Goal: Task Accomplishment & Management: Manage account settings

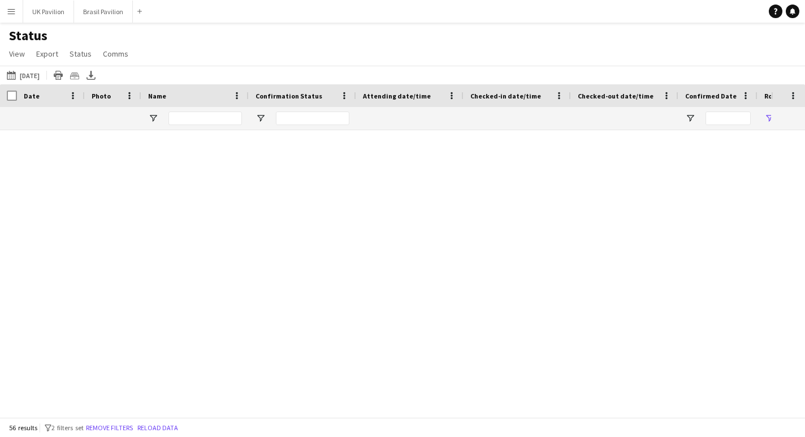
scroll to position [0, 1]
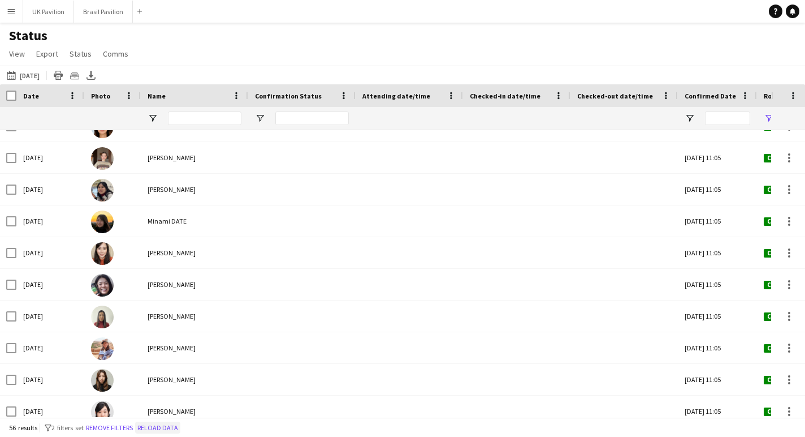
click at [180, 428] on button "Reload data" at bounding box center [157, 427] width 45 height 12
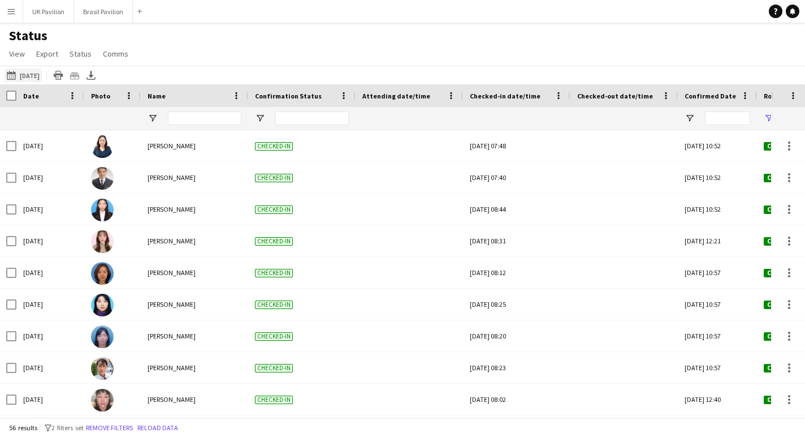
scroll to position [0, 0]
click at [124, 12] on button "Brasil Pavilion Close" at bounding box center [103, 12] width 59 height 22
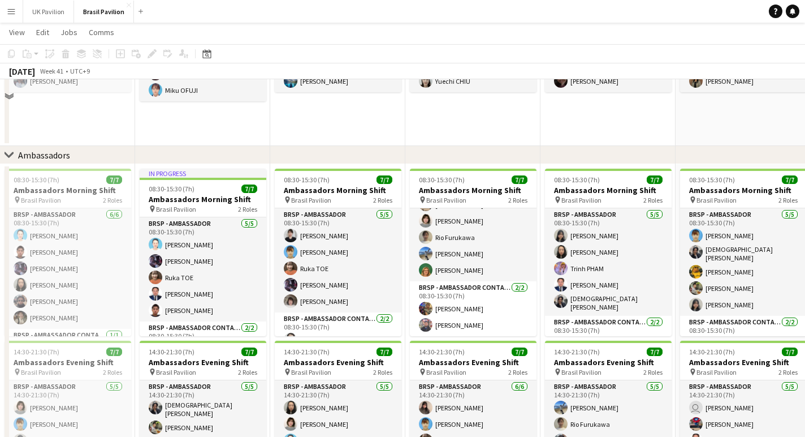
scroll to position [1204, 0]
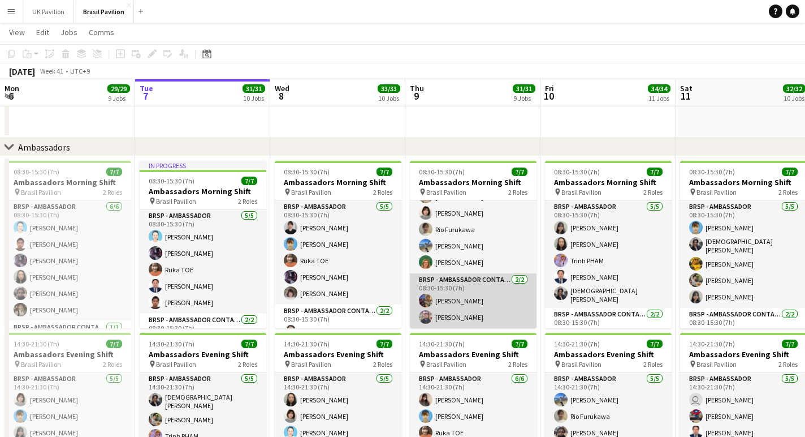
click at [468, 309] on app-card-role "BRSP - Ambassador Contact Point [DATE] 08:30-15:30 (7h) [PERSON_NAME] [PERSON_N…" at bounding box center [473, 300] width 127 height 55
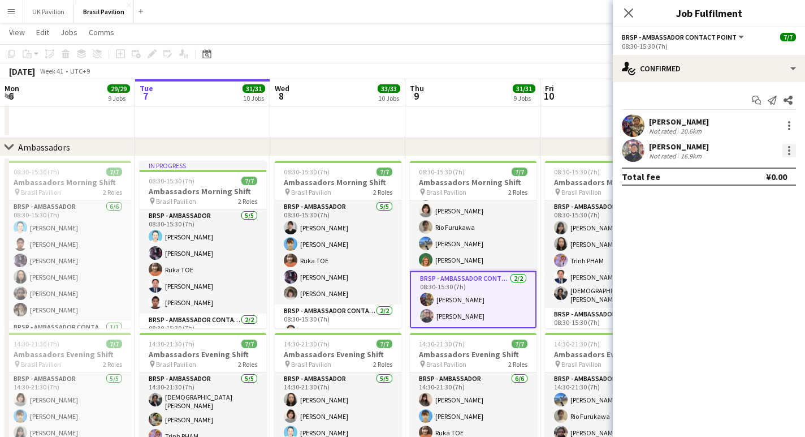
click at [787, 153] on div at bounding box center [790, 151] width 14 height 14
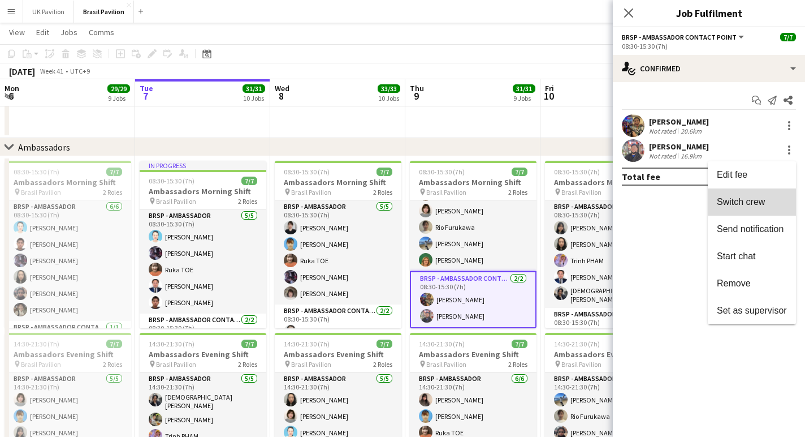
click at [733, 202] on span "Switch crew" at bounding box center [741, 202] width 48 height 10
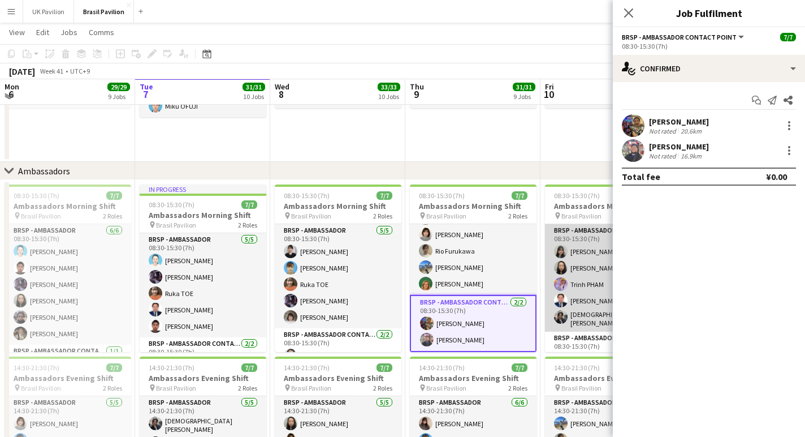
scroll to position [0, 0]
click at [588, 292] on app-card-role "BRSP - Ambassador [DATE] 08:30-15:30 (7h) [PERSON_NAME] Ai Tsujino Trinh PHAM J…" at bounding box center [608, 277] width 127 height 107
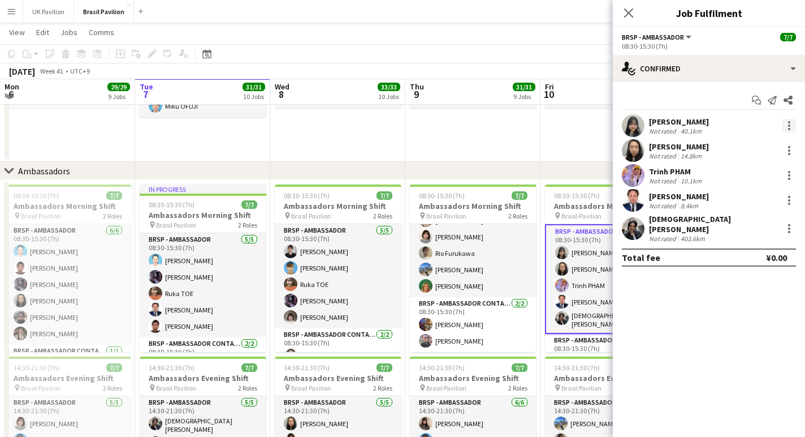
click at [787, 125] on div at bounding box center [790, 126] width 14 height 14
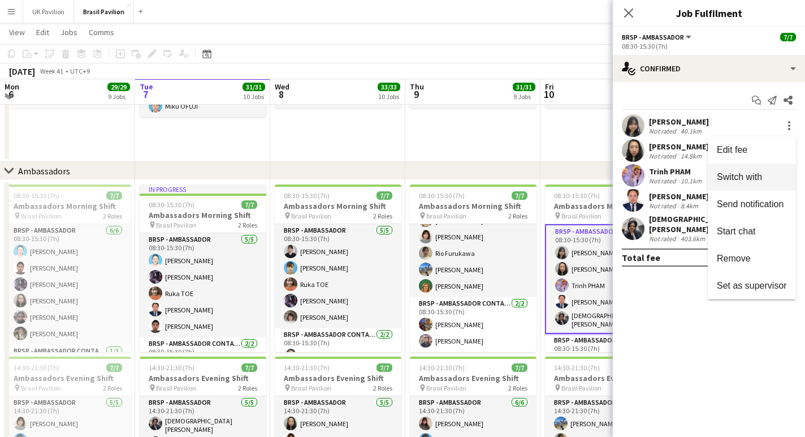
click at [734, 174] on span "Switch with" at bounding box center [739, 177] width 45 height 10
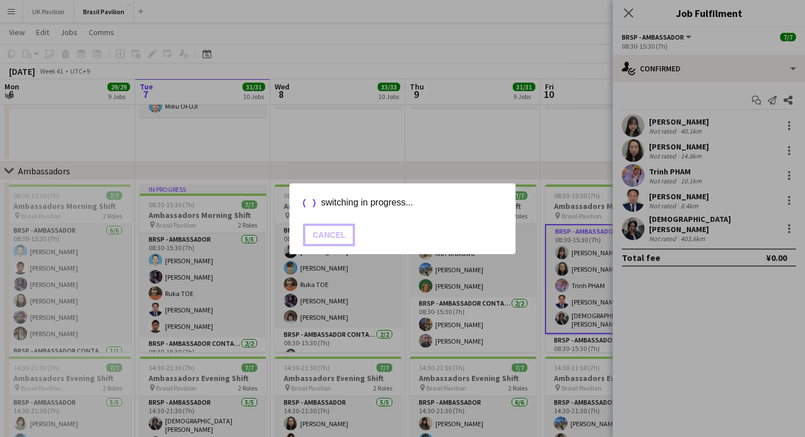
scroll to position [1204, 0]
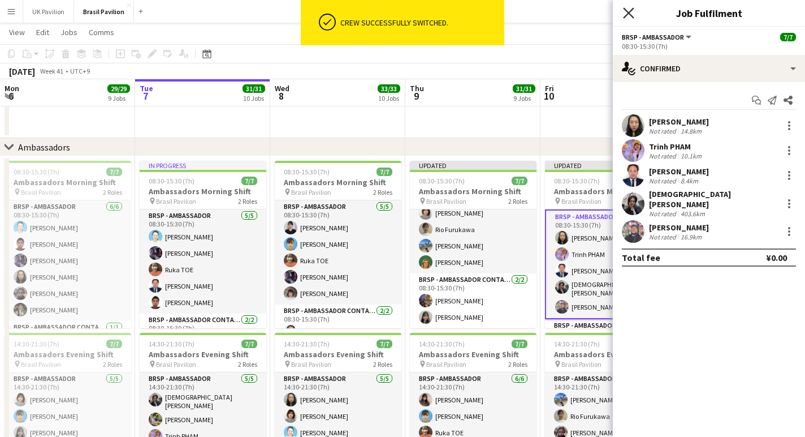
click at [628, 14] on icon "Close pop-in" at bounding box center [628, 12] width 11 height 11
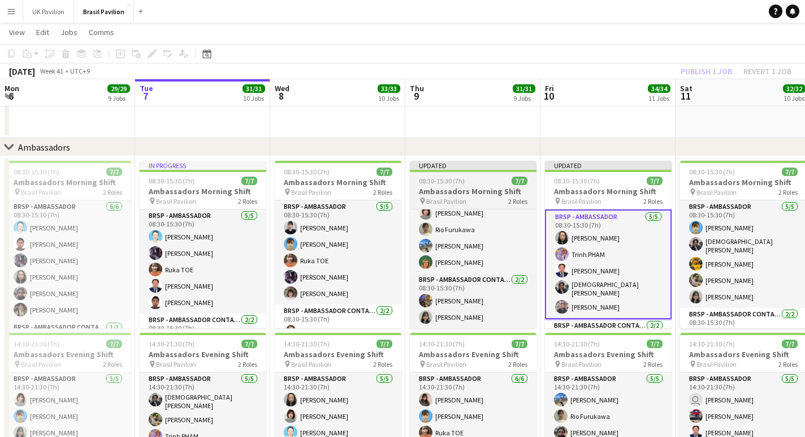
click at [450, 196] on h3 "Ambassadors Morning Shift" at bounding box center [473, 191] width 127 height 10
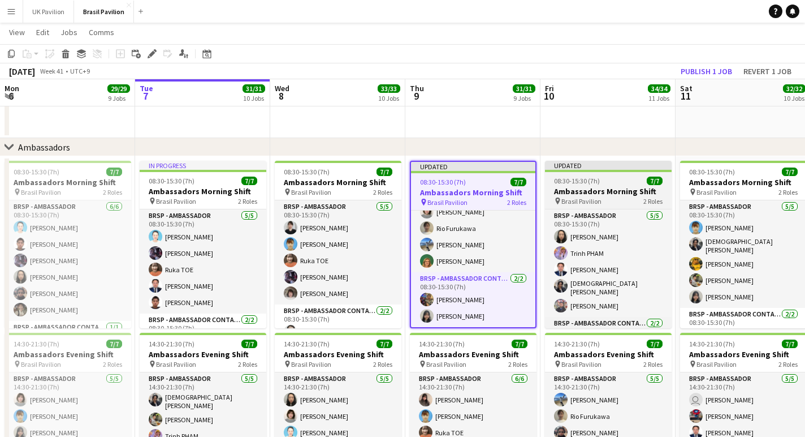
click at [575, 195] on h3 "Ambassadors Morning Shift" at bounding box center [608, 191] width 127 height 10
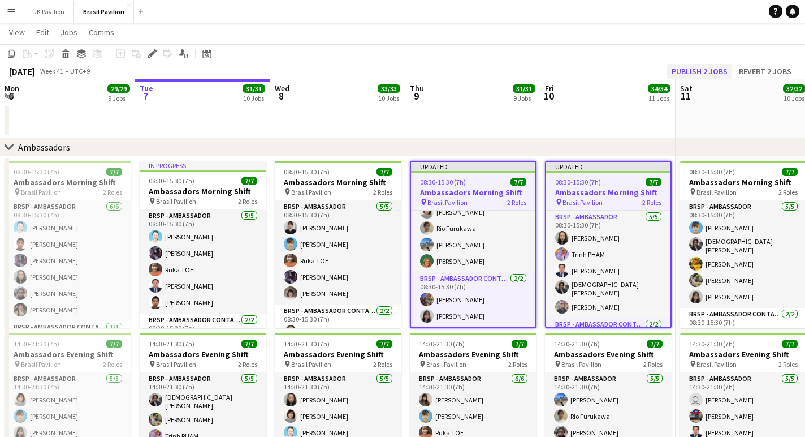
click at [686, 66] on button "Publish 2 jobs" at bounding box center [699, 71] width 65 height 15
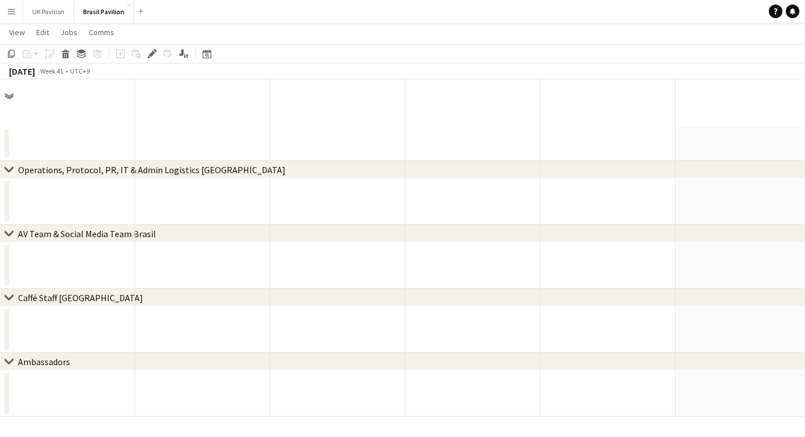
scroll to position [0, 0]
